Goal: Information Seeking & Learning: Learn about a topic

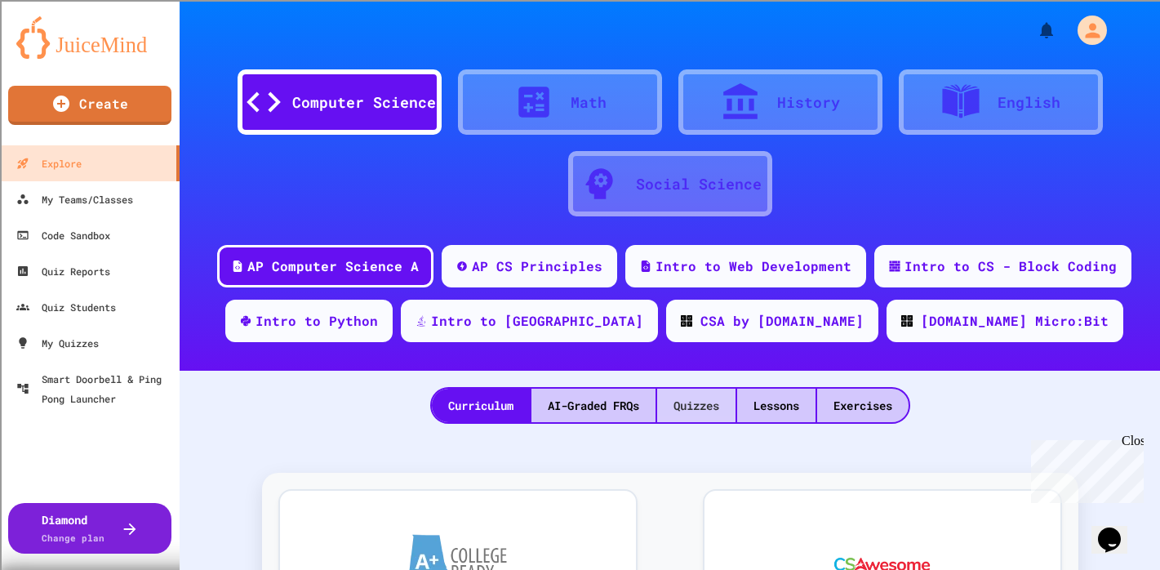
click at [704, 407] on div "Quizzes" at bounding box center [696, 405] width 78 height 33
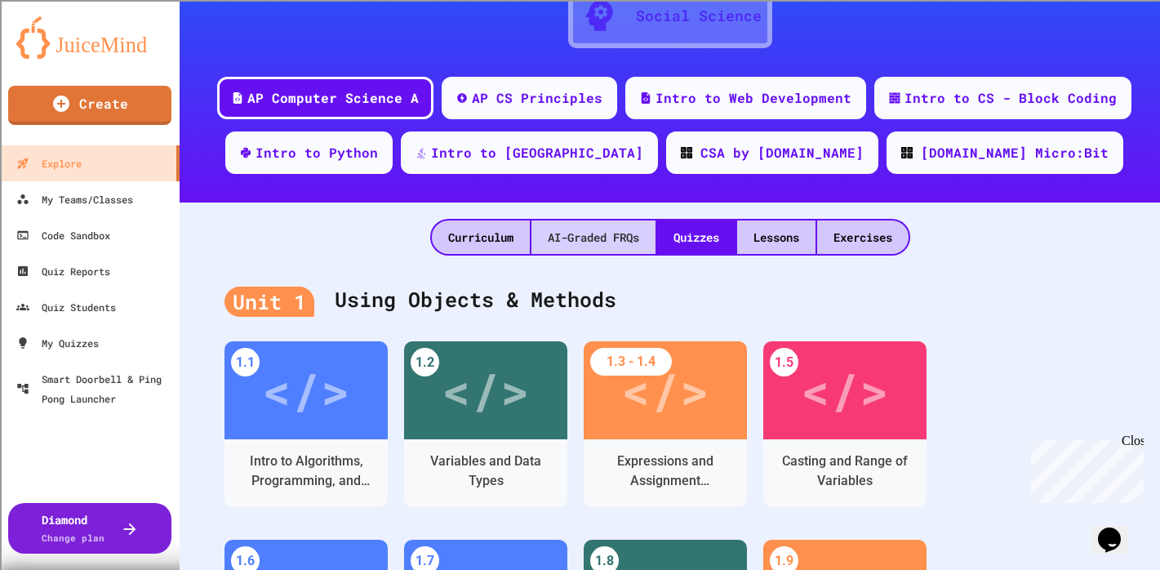
scroll to position [245, 0]
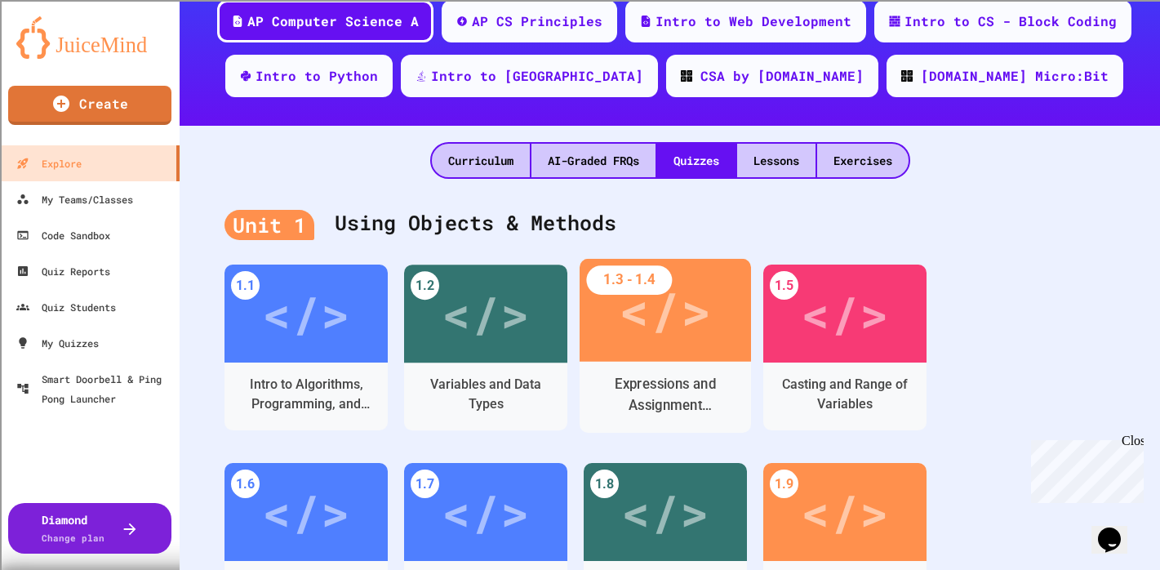
click at [655, 345] on div "</>" at bounding box center [665, 311] width 92 height 78
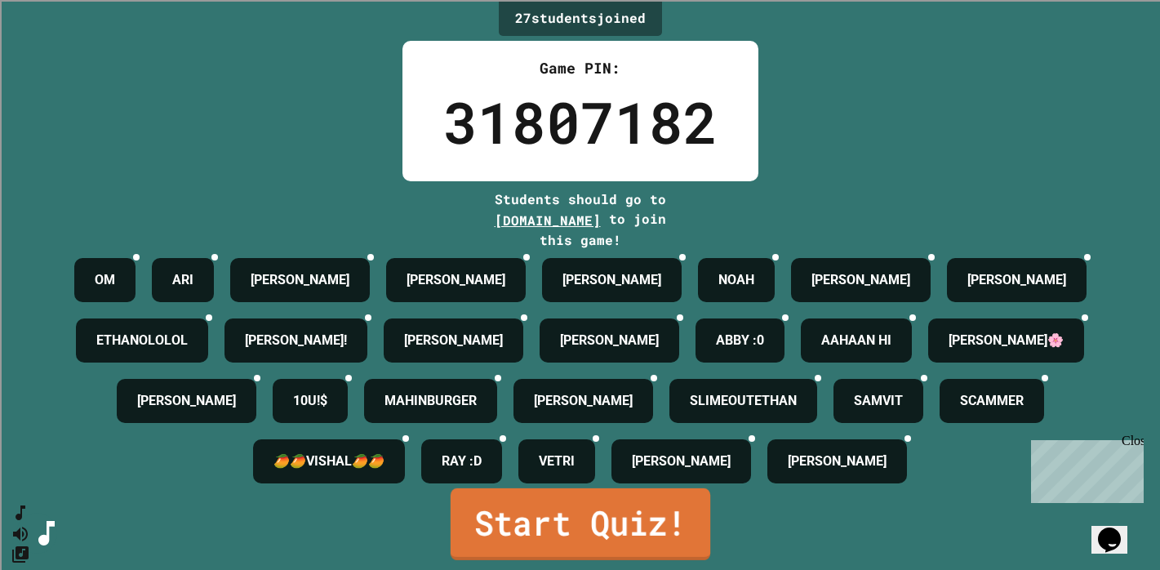
click at [554, 530] on link "Start Quiz!" at bounding box center [580, 524] width 260 height 72
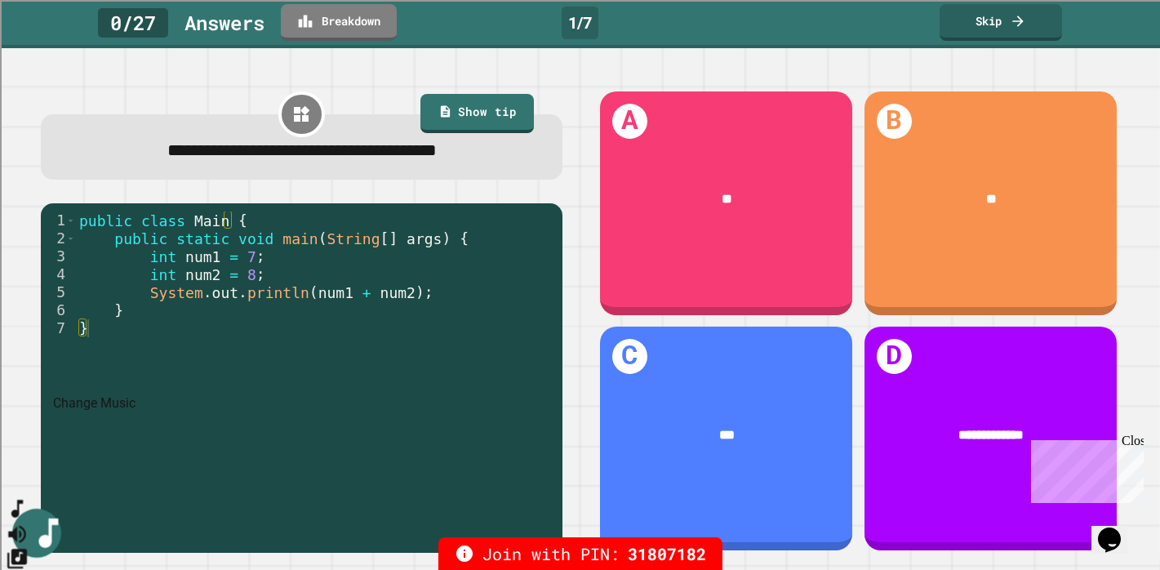
click at [27, 549] on icon "Change Music" at bounding box center [17, 559] width 20 height 20
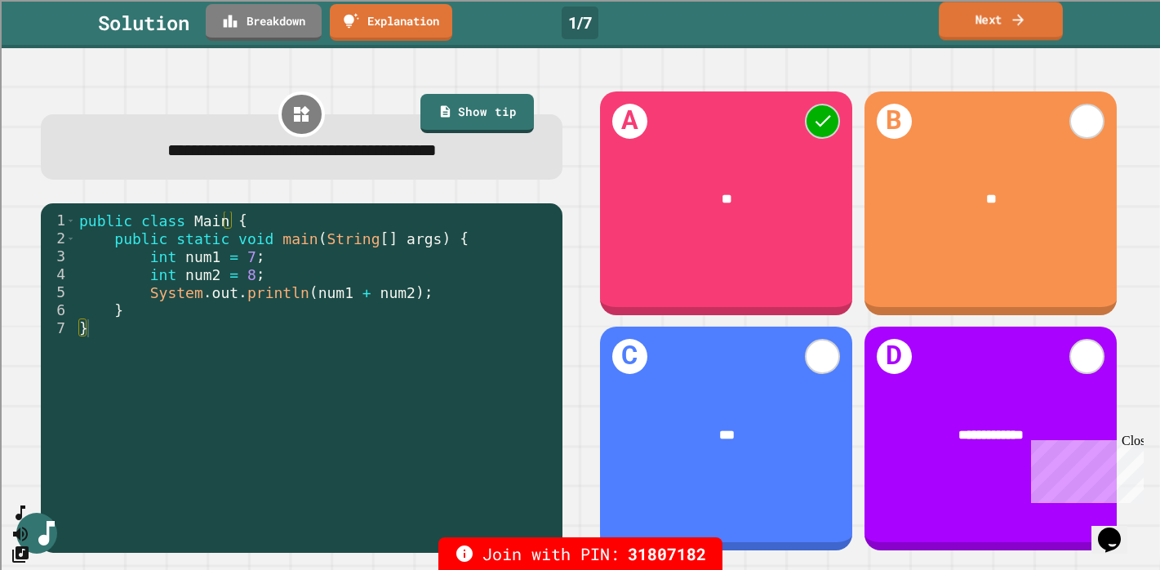
click at [968, 15] on link "Next" at bounding box center [1001, 21] width 124 height 38
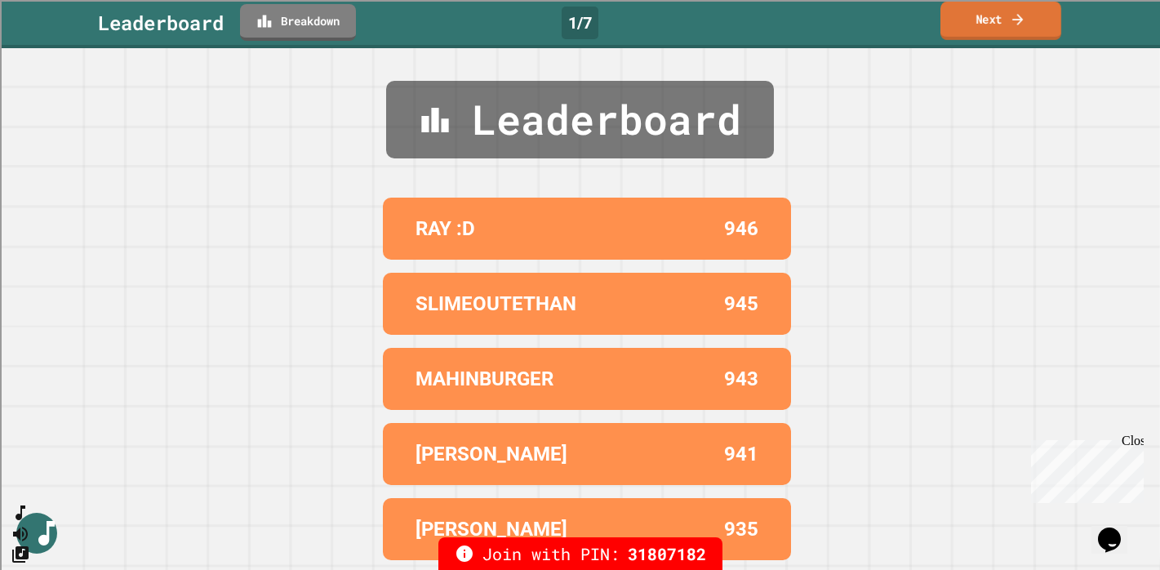
click at [970, 17] on link "Next" at bounding box center [1001, 21] width 121 height 38
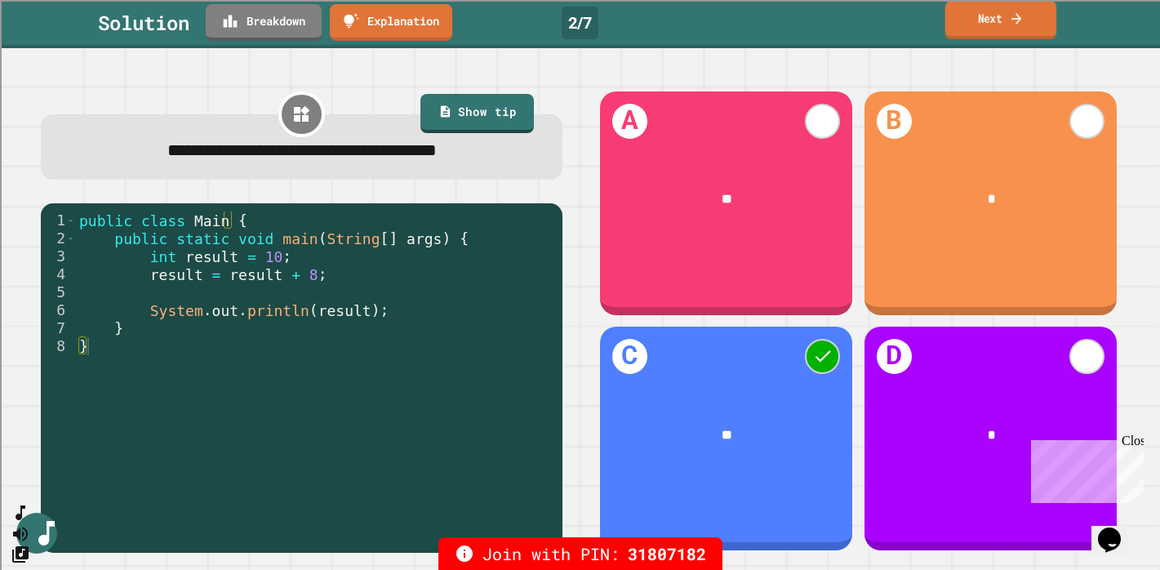
click at [968, 26] on link "Next" at bounding box center [1000, 20] width 111 height 38
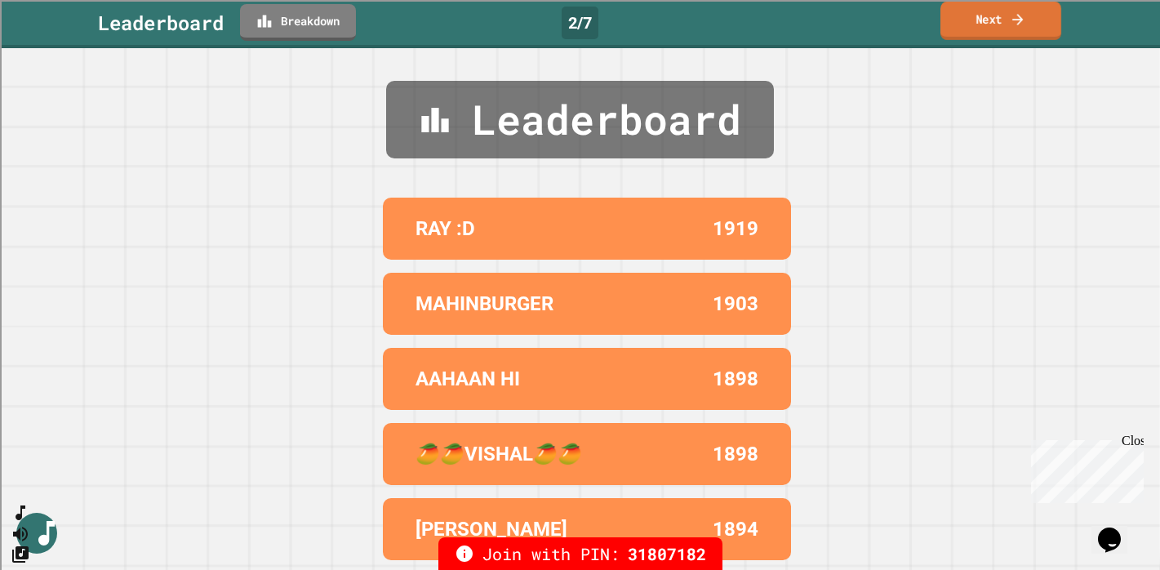
click at [996, 19] on link "Next" at bounding box center [1001, 21] width 121 height 38
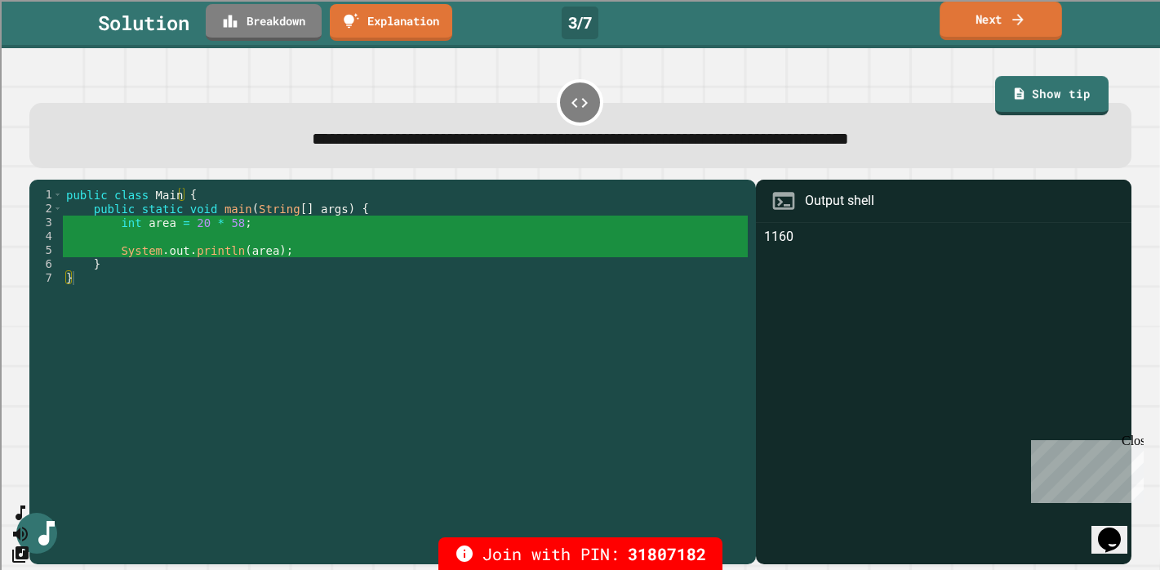
click at [973, 9] on link "Next" at bounding box center [1001, 21] width 122 height 38
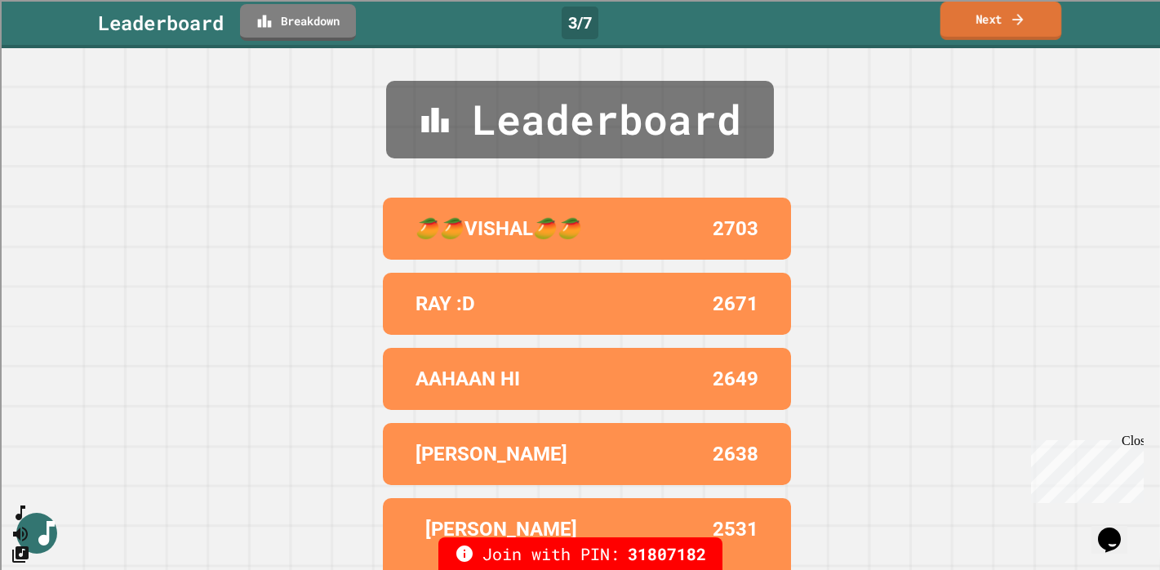
click at [972, 16] on link "Next" at bounding box center [1002, 21] width 122 height 38
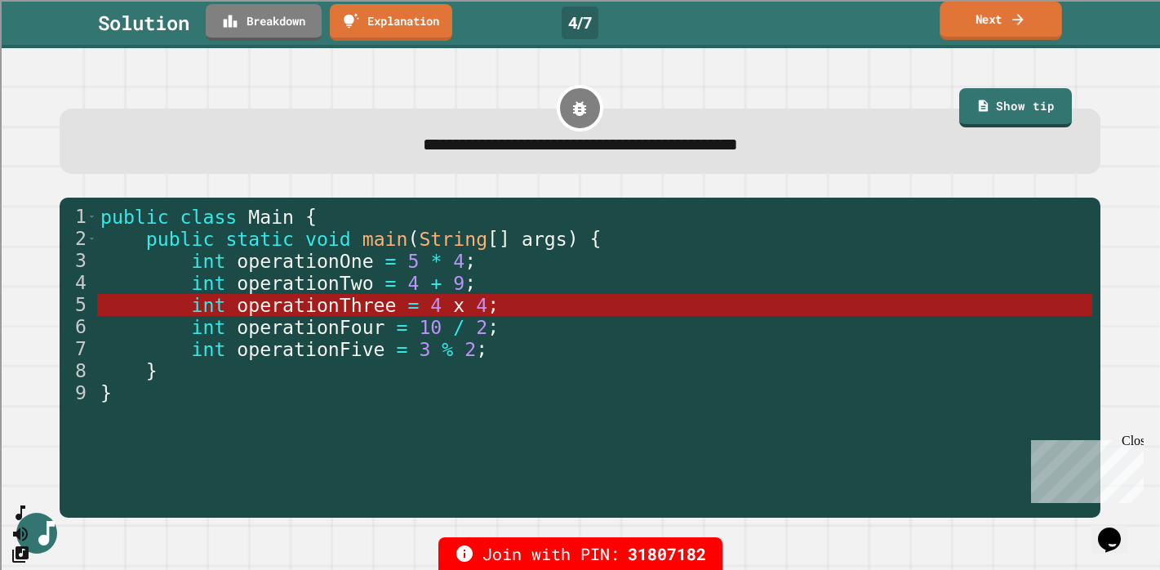
click at [978, 25] on link "Next" at bounding box center [1001, 21] width 122 height 38
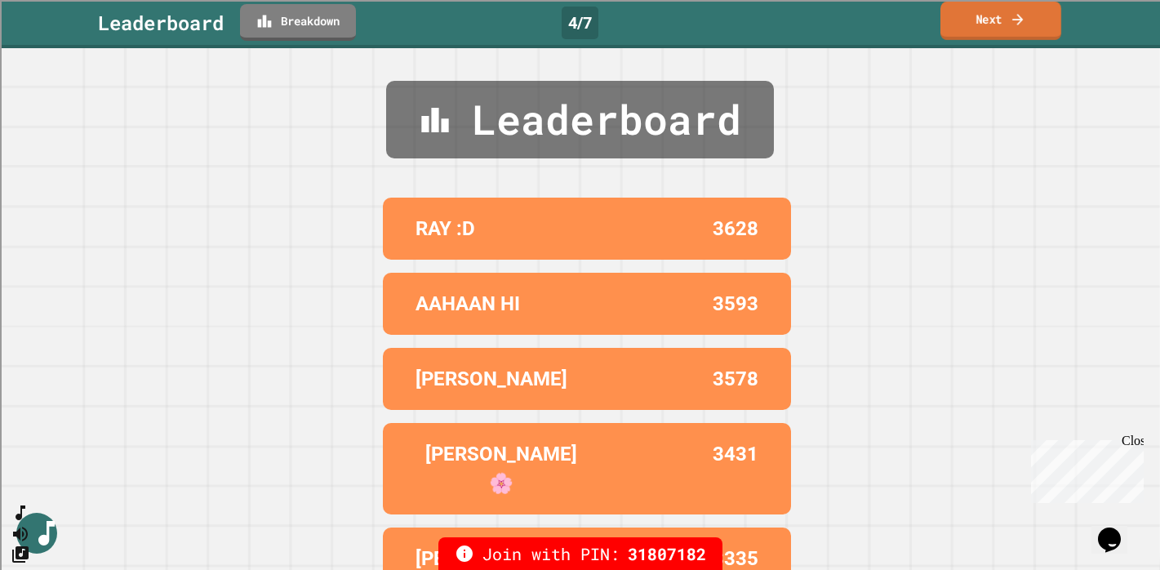
click at [975, 20] on link "Next" at bounding box center [1001, 21] width 121 height 38
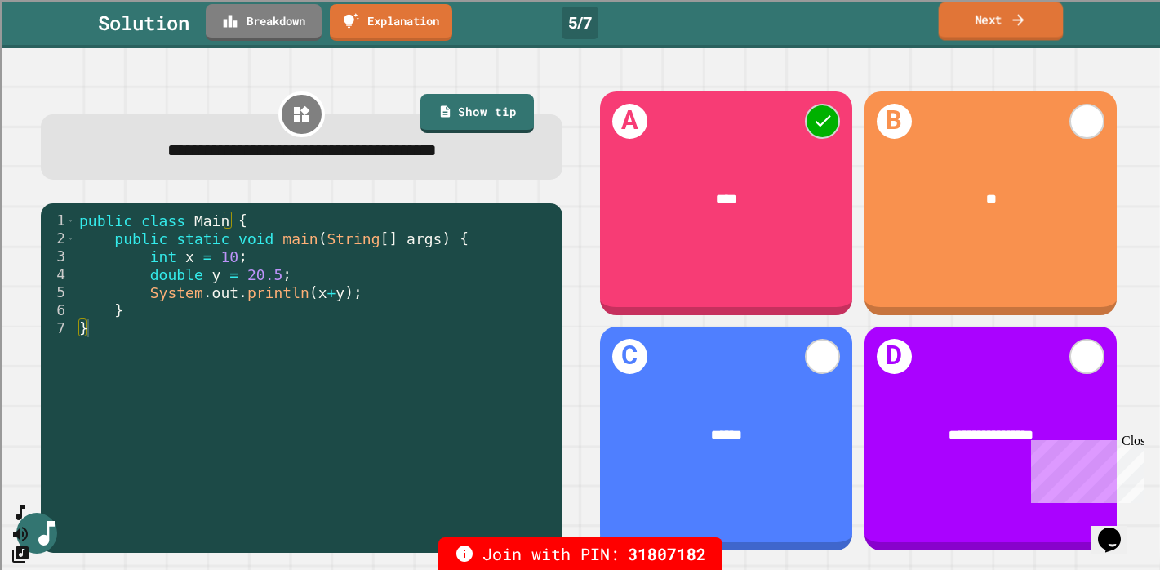
click at [997, 31] on link "Next" at bounding box center [1001, 21] width 125 height 38
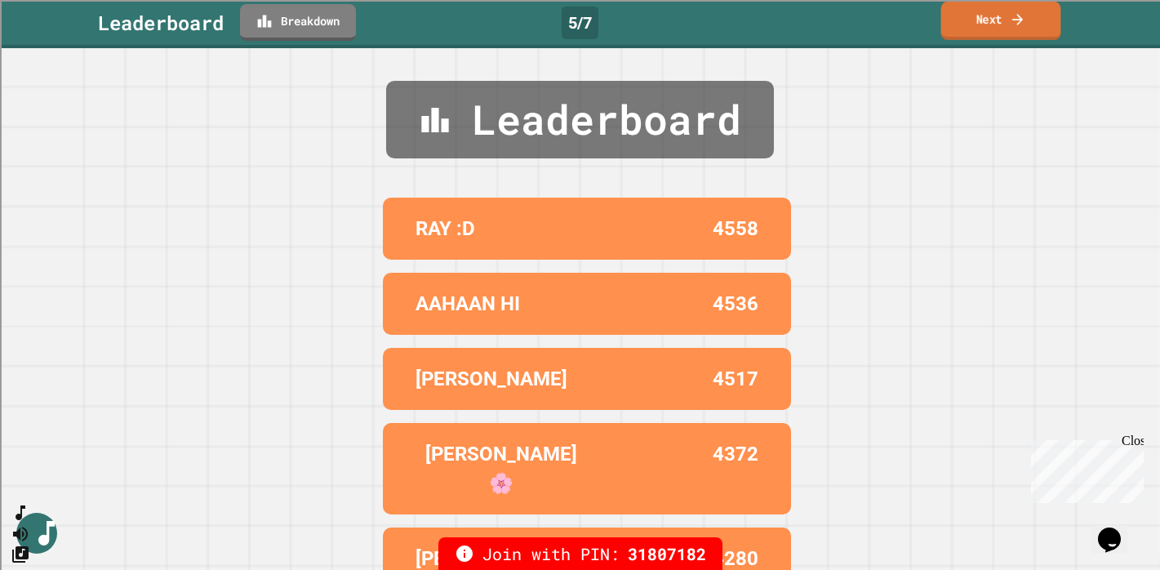
click at [1012, 22] on icon at bounding box center [1018, 19] width 16 height 17
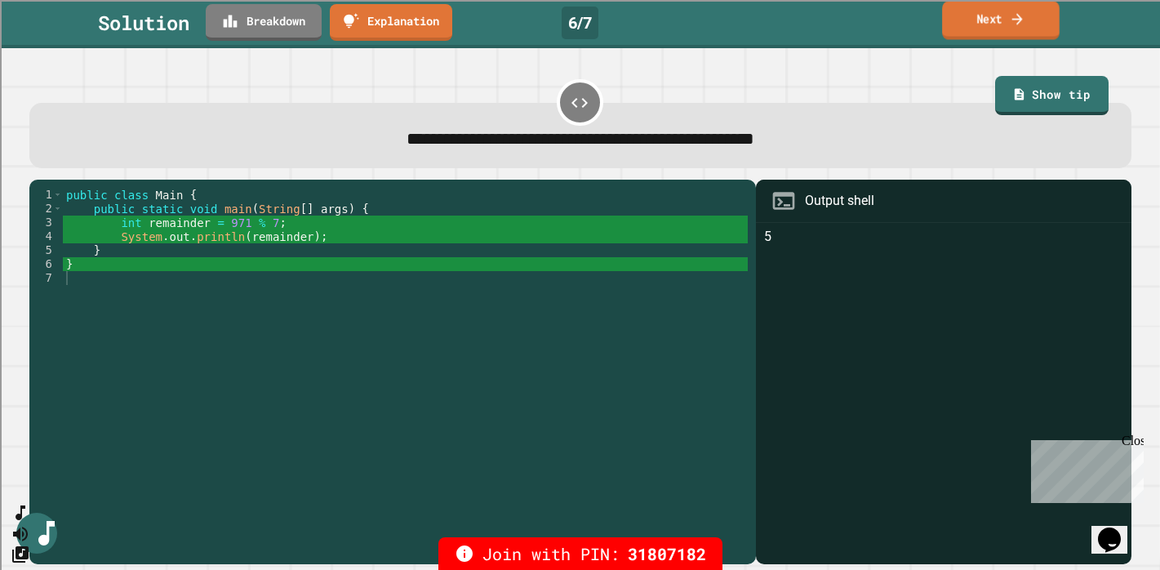
click at [1019, 20] on icon at bounding box center [1017, 18] width 11 height 11
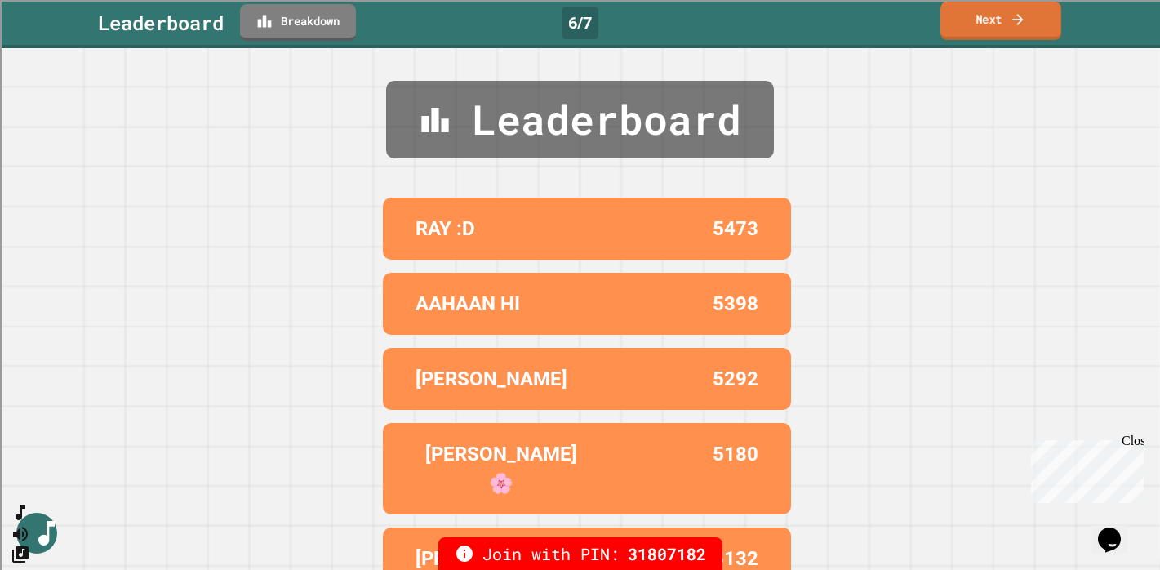
click at [979, 29] on link "Next" at bounding box center [1001, 21] width 121 height 38
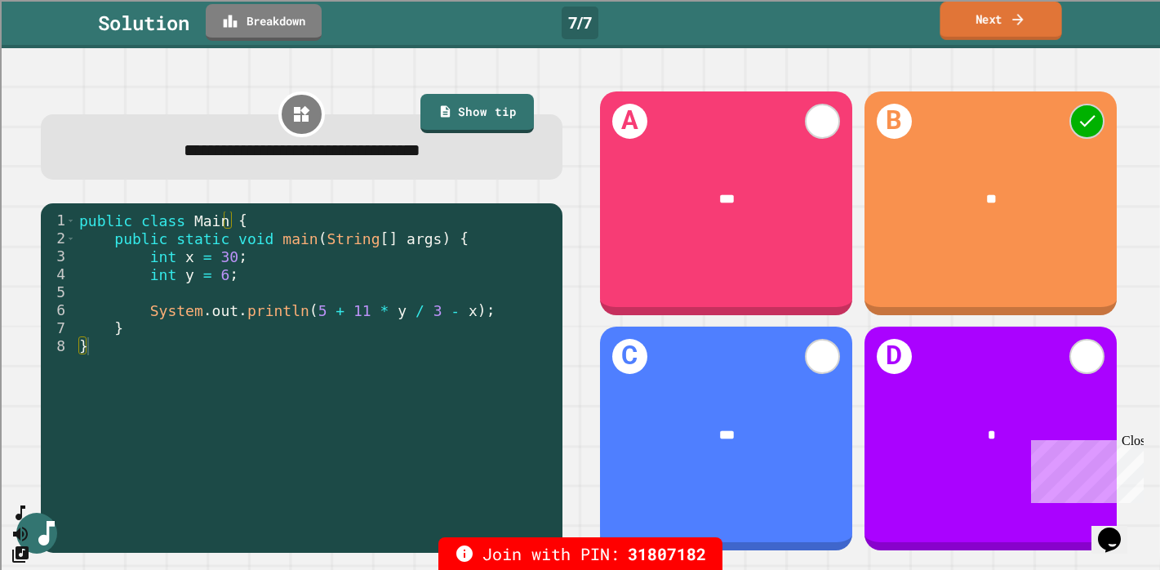
click at [1012, 26] on icon at bounding box center [1018, 19] width 16 height 17
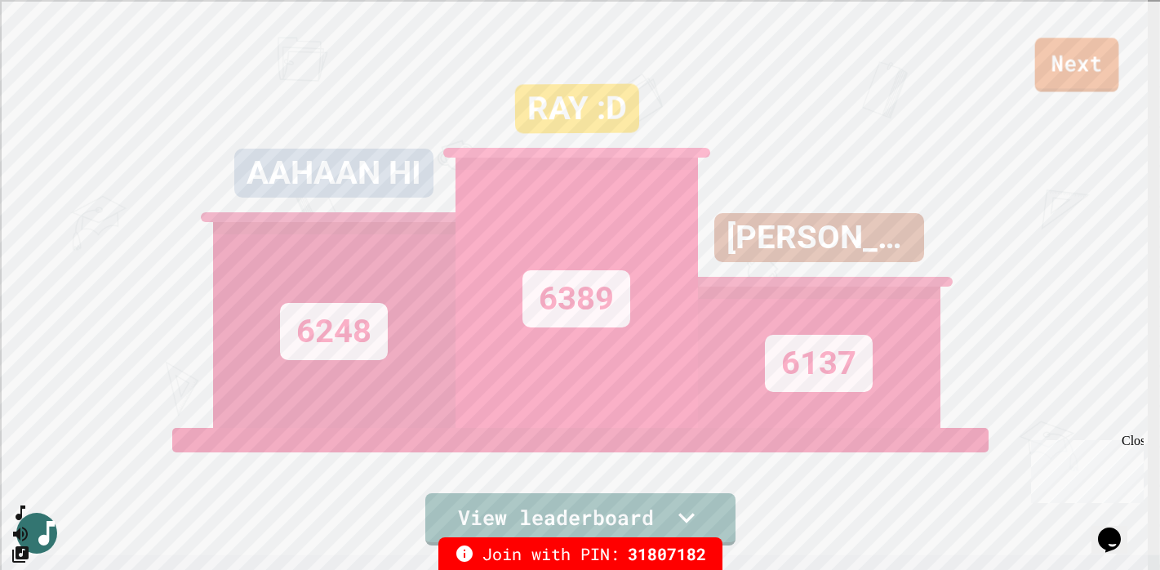
click at [1081, 63] on link "Next" at bounding box center [1077, 65] width 84 height 54
